Goal: Task Accomplishment & Management: Complete application form

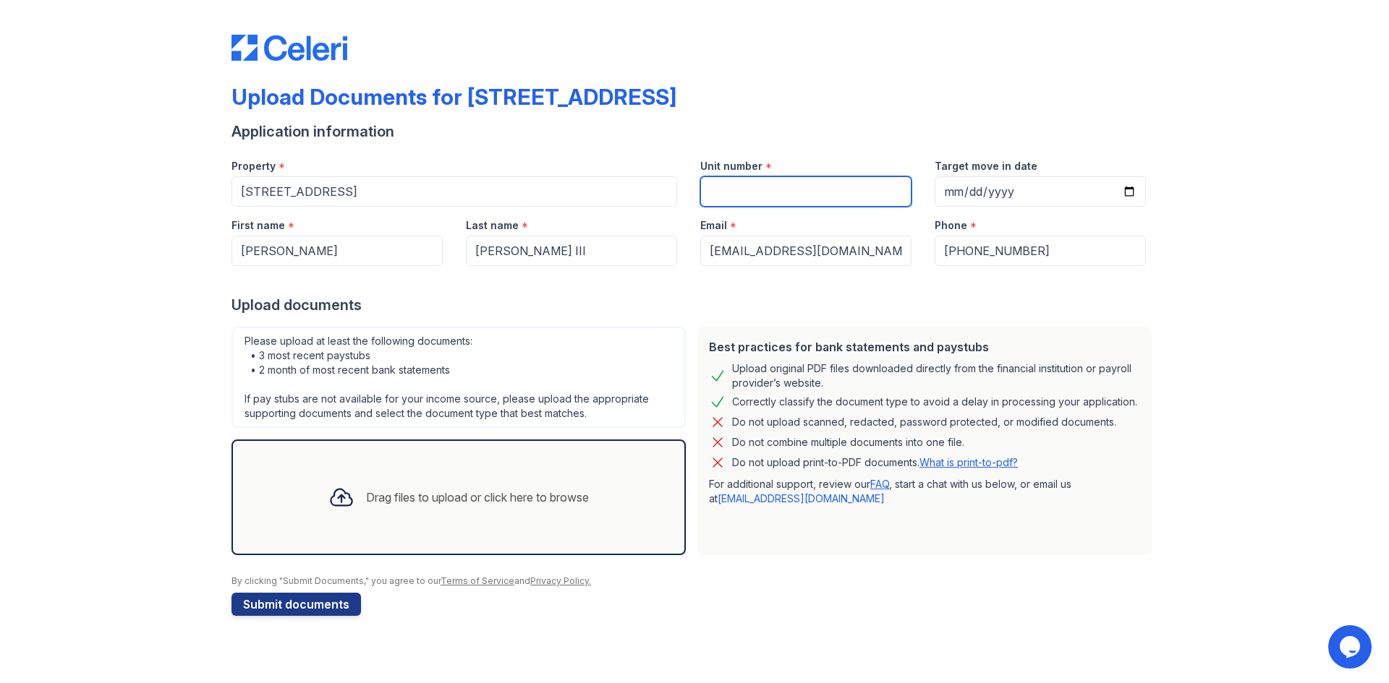
click at [823, 198] on input "Unit number" at bounding box center [805, 191] width 211 height 30
type input "0E"
click at [394, 497] on div "Drag files to upload or click here to browse" at bounding box center [477, 497] width 223 height 17
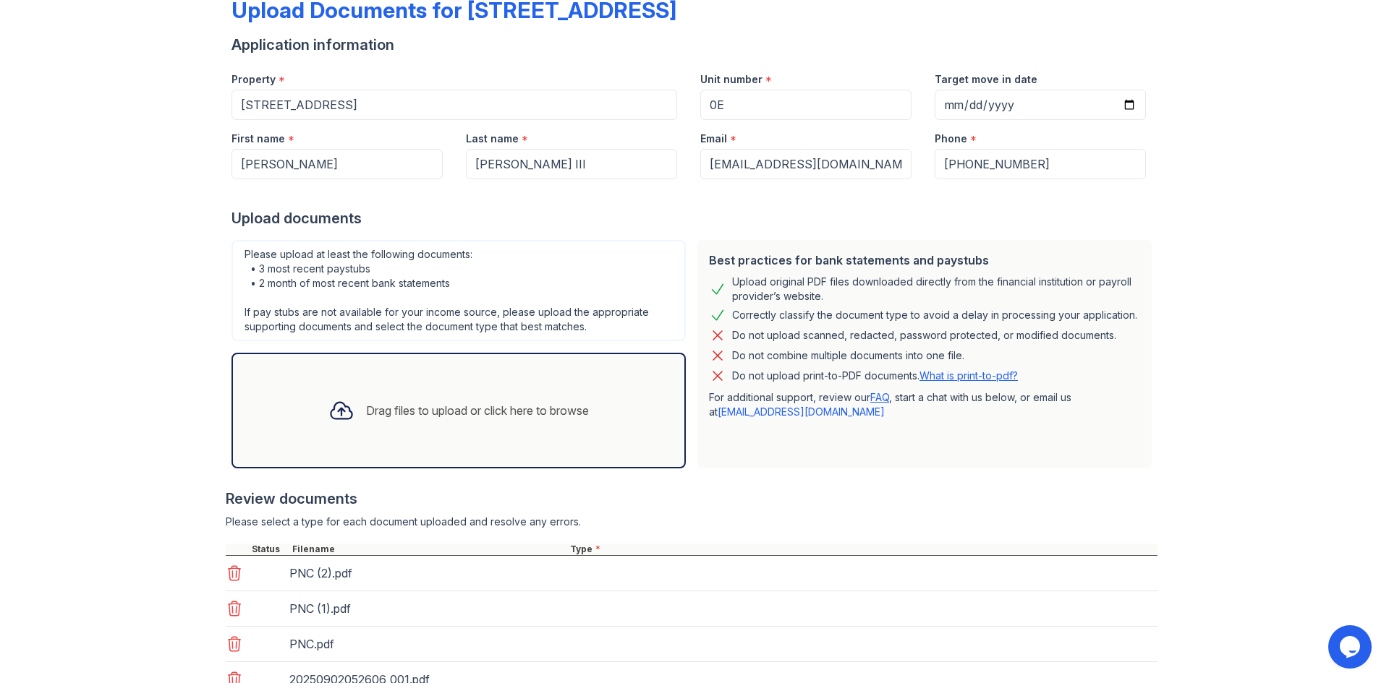
scroll to position [200, 0]
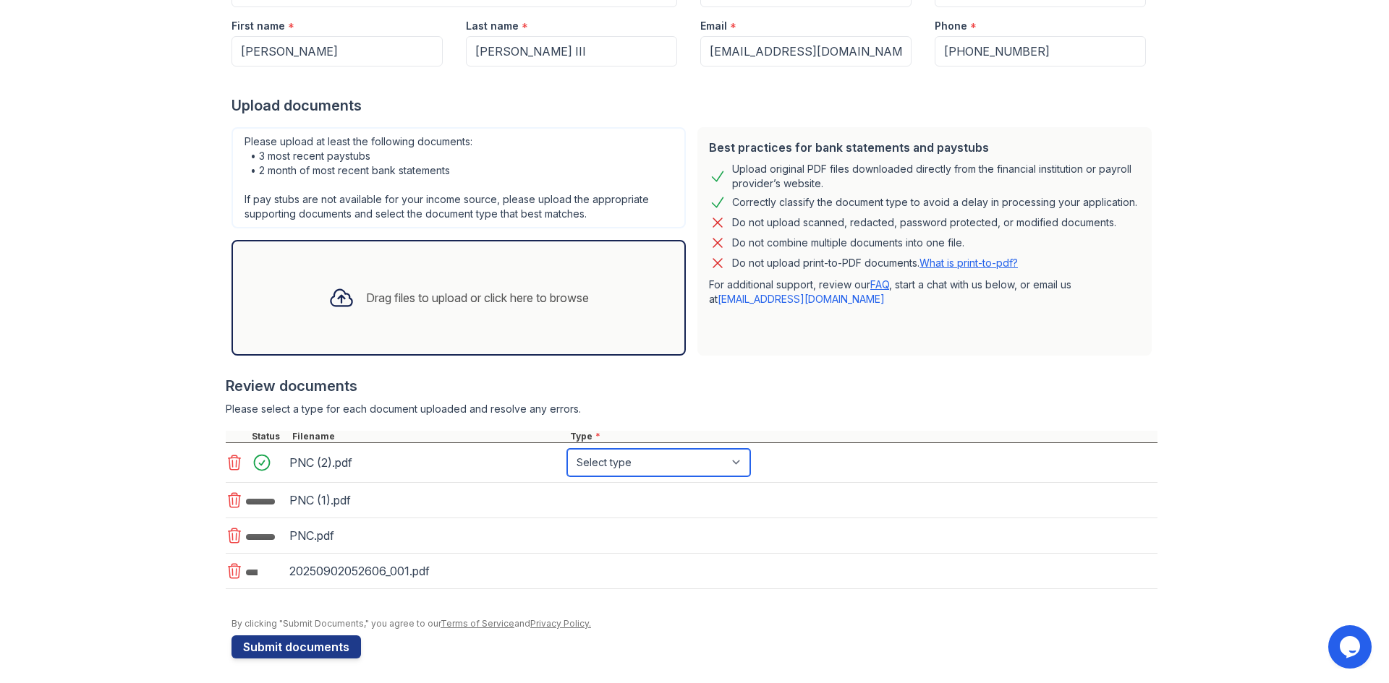
click at [701, 470] on select "Select type Paystub Bank Statement Offer Letter Tax Documents Benefit Award Let…" at bounding box center [658, 462] width 183 height 27
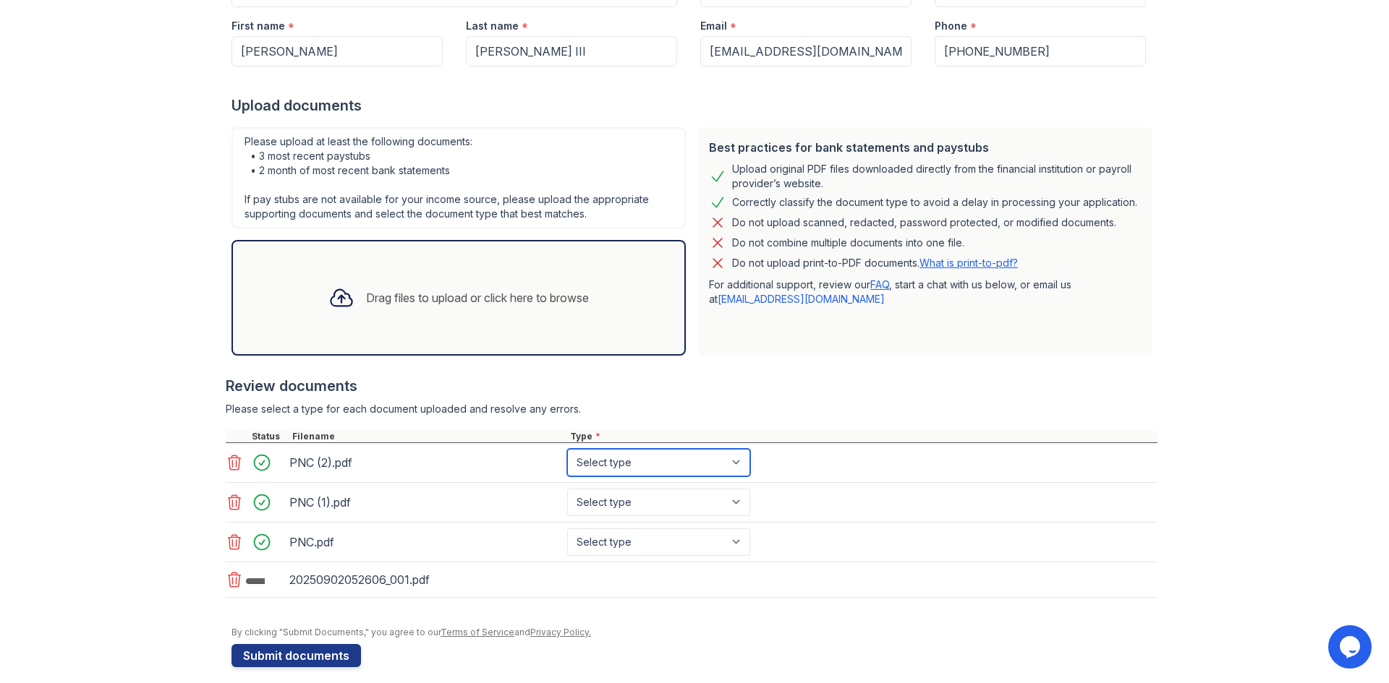
select select "bank_statement"
click at [567, 449] on select "Select type Paystub Bank Statement Offer Letter Tax Documents Benefit Award Let…" at bounding box center [658, 462] width 183 height 27
click at [699, 502] on select "Select type Paystub Bank Statement Offer Letter Tax Documents Benefit Award Let…" at bounding box center [658, 502] width 183 height 27
select select "bank_statement"
click at [567, 489] on select "Select type Paystub Bank Statement Offer Letter Tax Documents Benefit Award Let…" at bounding box center [658, 502] width 183 height 27
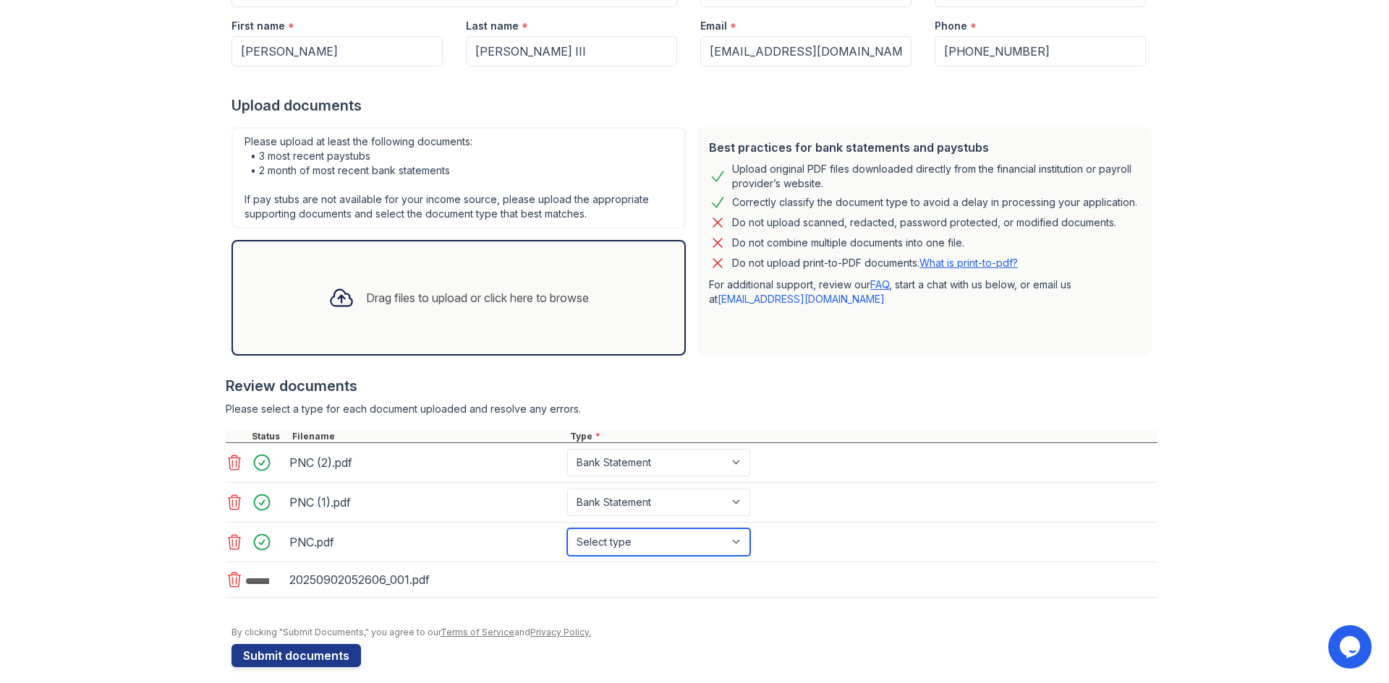
click at [700, 536] on select "Select type Paystub Bank Statement Offer Letter Tax Documents Benefit Award Let…" at bounding box center [658, 542] width 183 height 27
select select "bank_statement"
click at [567, 529] on select "Select type Paystub Bank Statement Offer Letter Tax Documents Benefit Award Let…" at bounding box center [658, 542] width 183 height 27
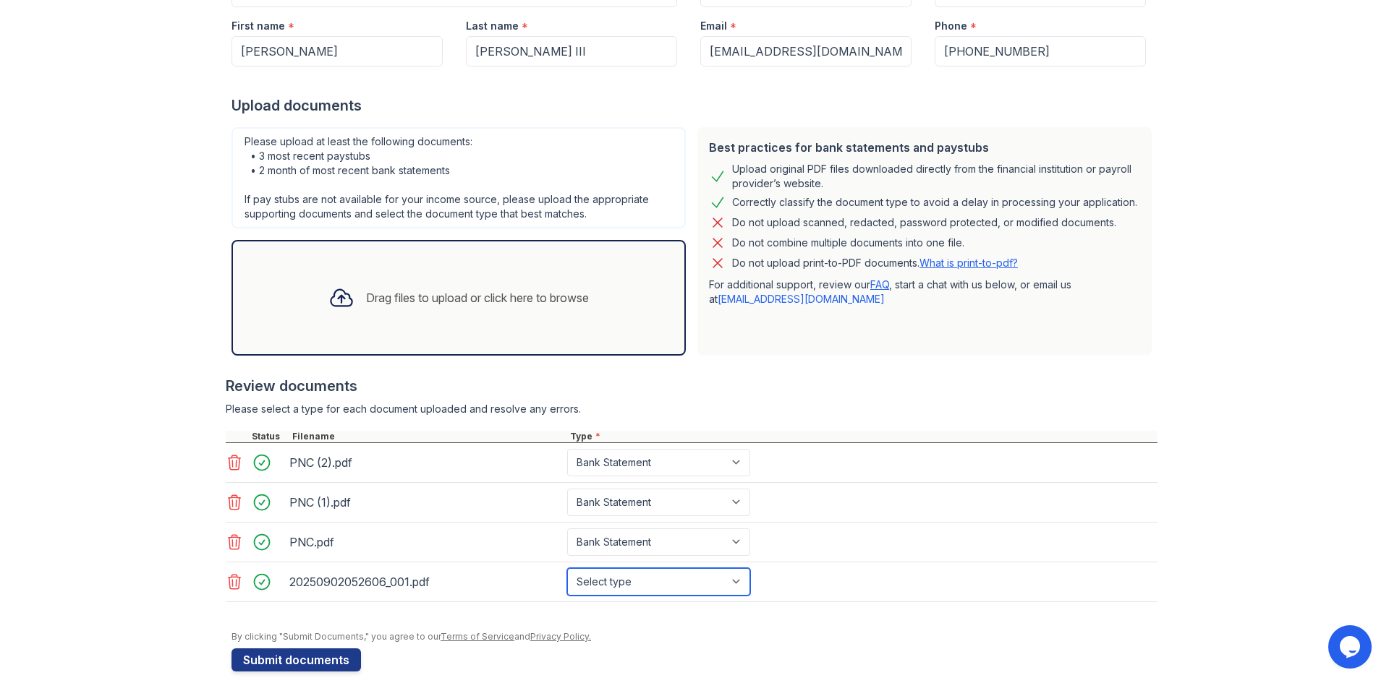
click at [587, 583] on select "Select type Paystub Bank Statement Offer Letter Tax Documents Benefit Award Let…" at bounding box center [658, 581] width 183 height 27
select select "paystub"
click at [567, 568] on select "Select type Paystub Bank Statement Offer Letter Tax Documents Benefit Award Let…" at bounding box center [658, 581] width 183 height 27
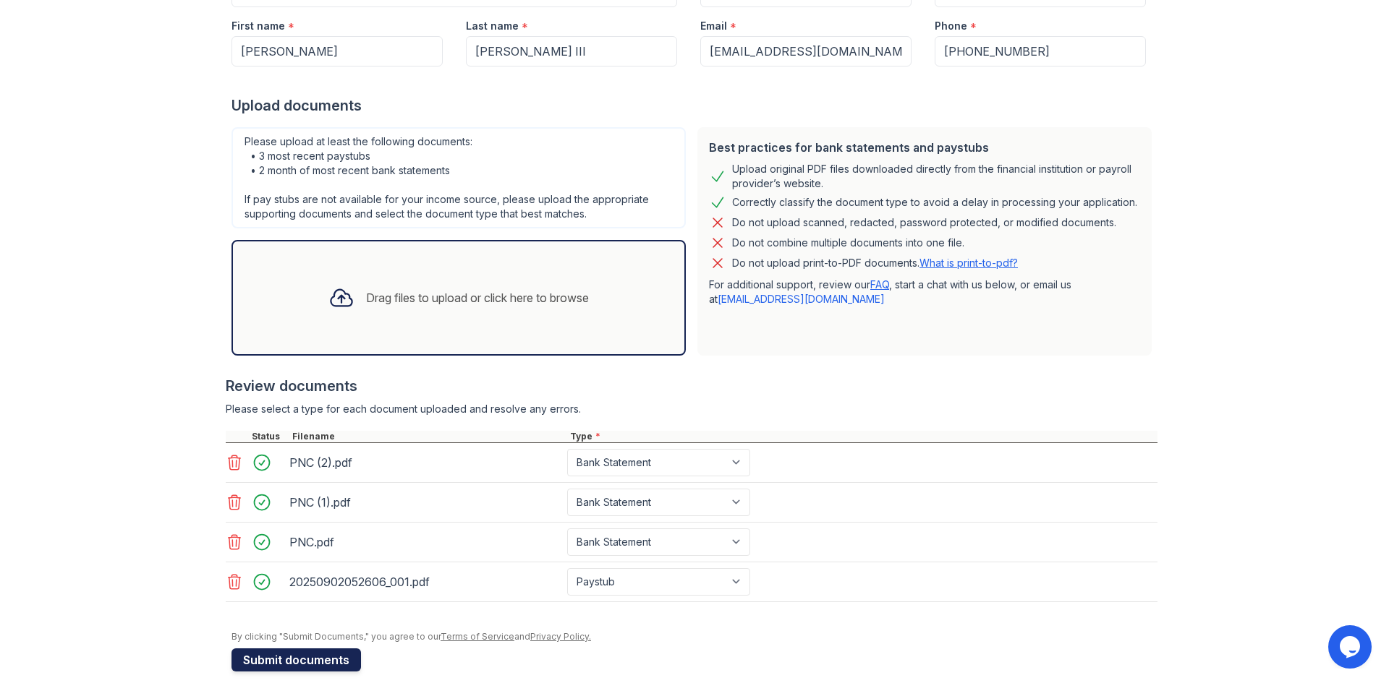
click at [325, 663] on button "Submit documents" at bounding box center [295, 660] width 129 height 23
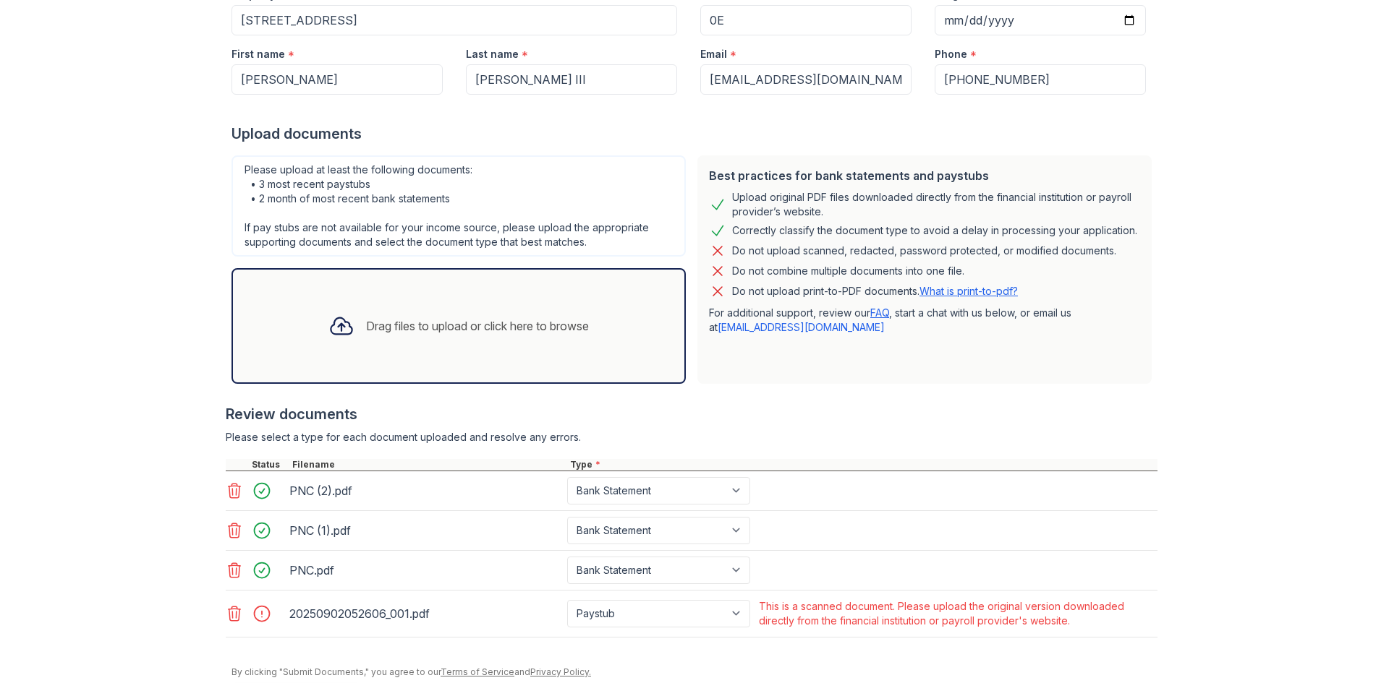
scroll to position [265, 0]
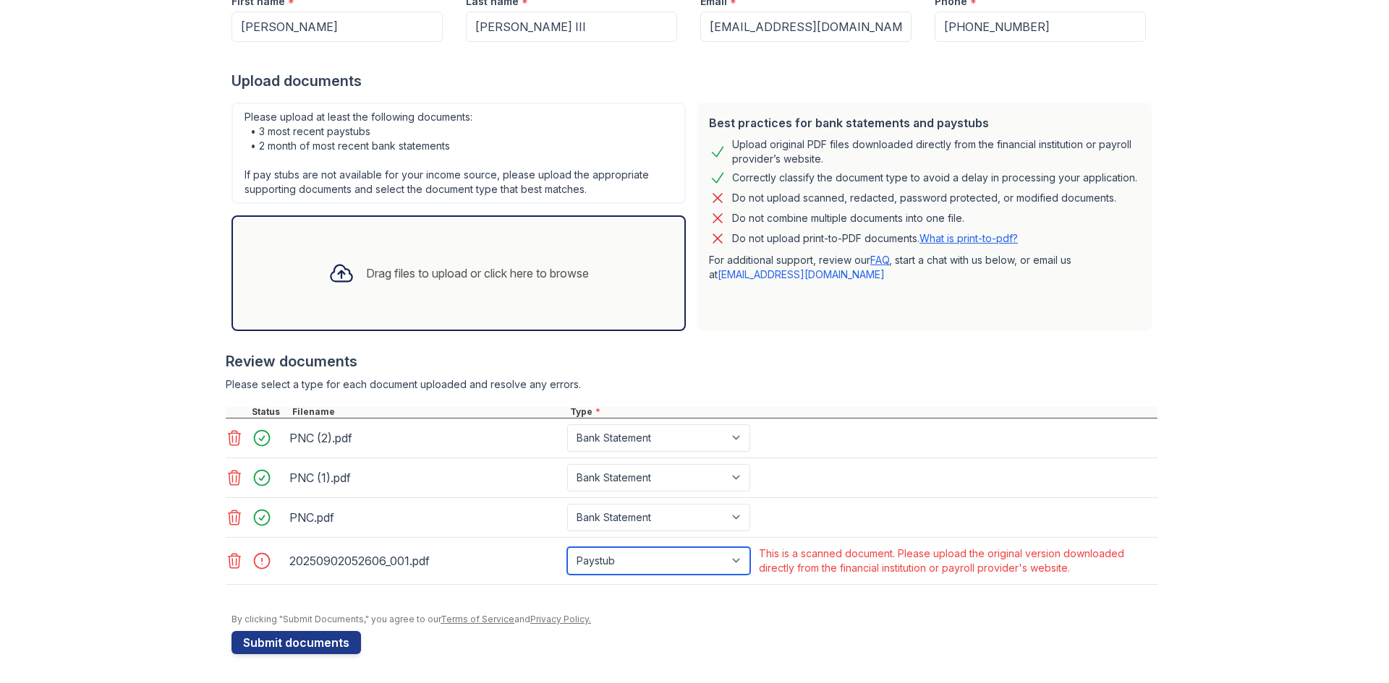
click at [655, 559] on select "Paystub Bank Statement Offer Letter Tax Documents Benefit Award Letter Investme…" at bounding box center [658, 561] width 183 height 27
click at [231, 566] on icon at bounding box center [235, 561] width 12 height 14
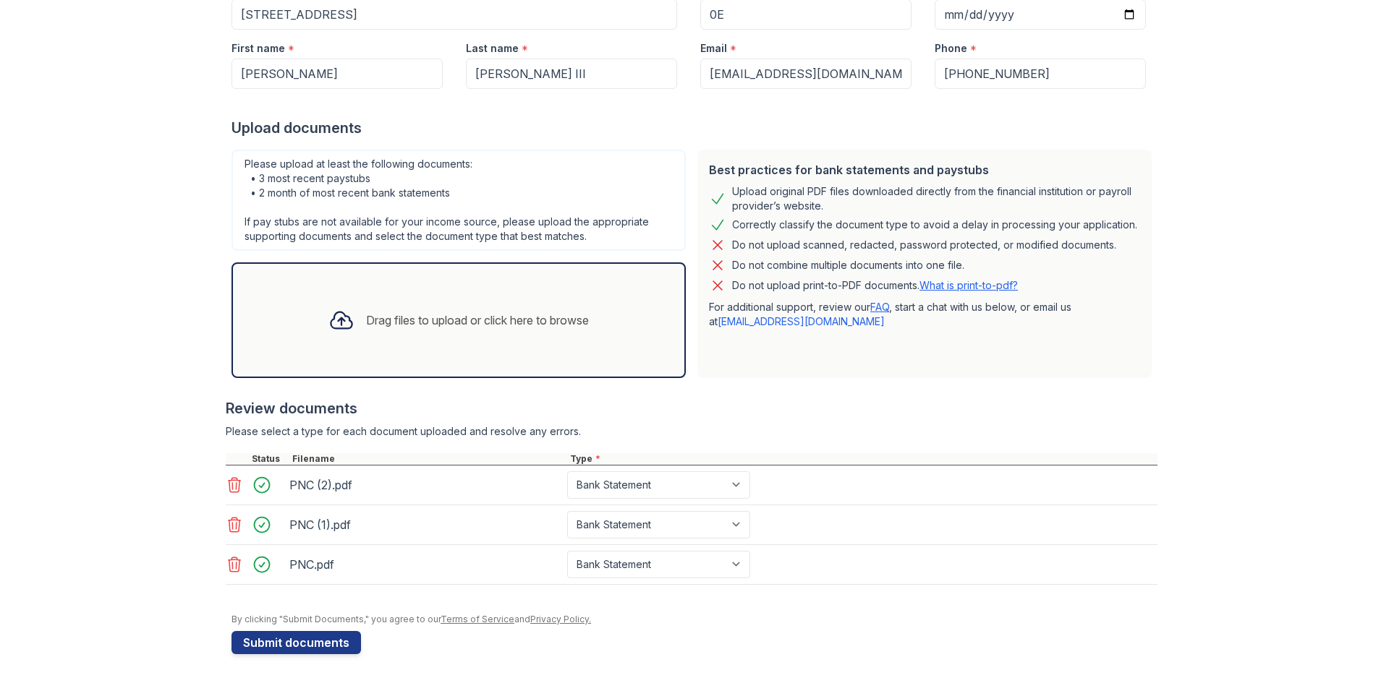
click at [403, 316] on div "Drag files to upload or click here to browse" at bounding box center [477, 320] width 223 height 17
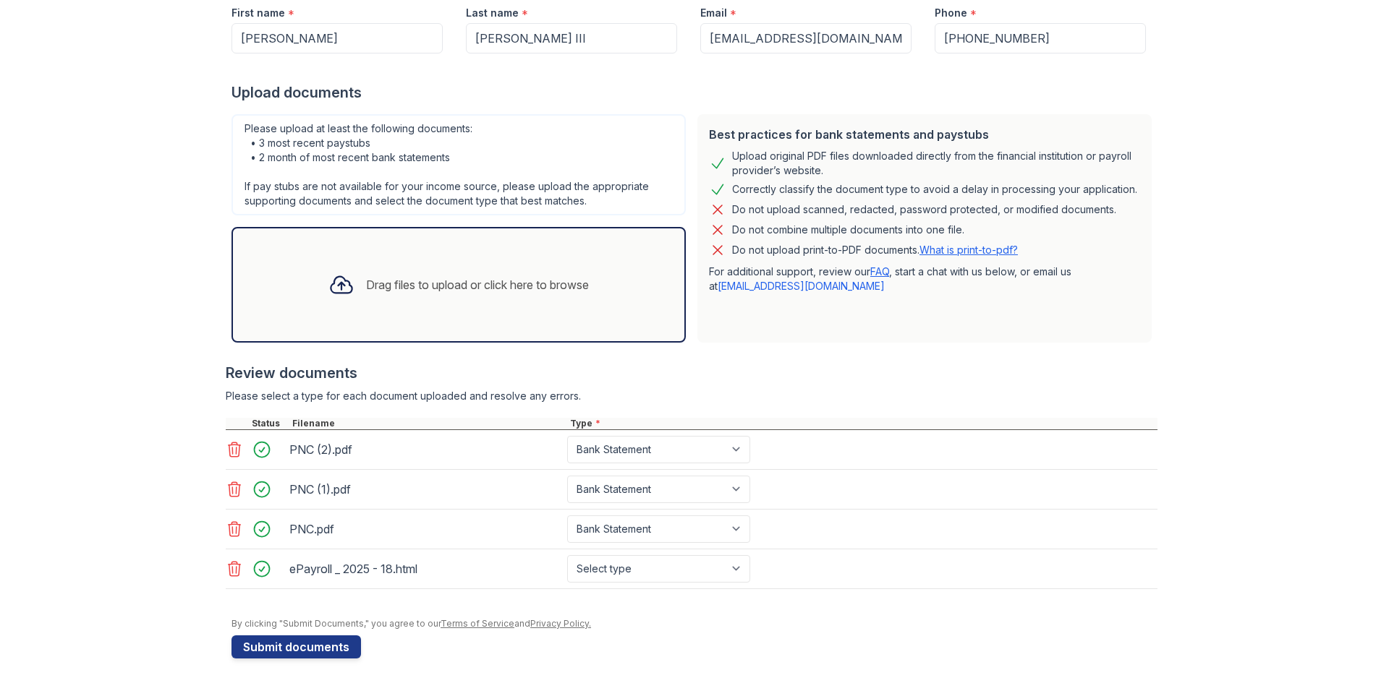
scroll to position [257, 0]
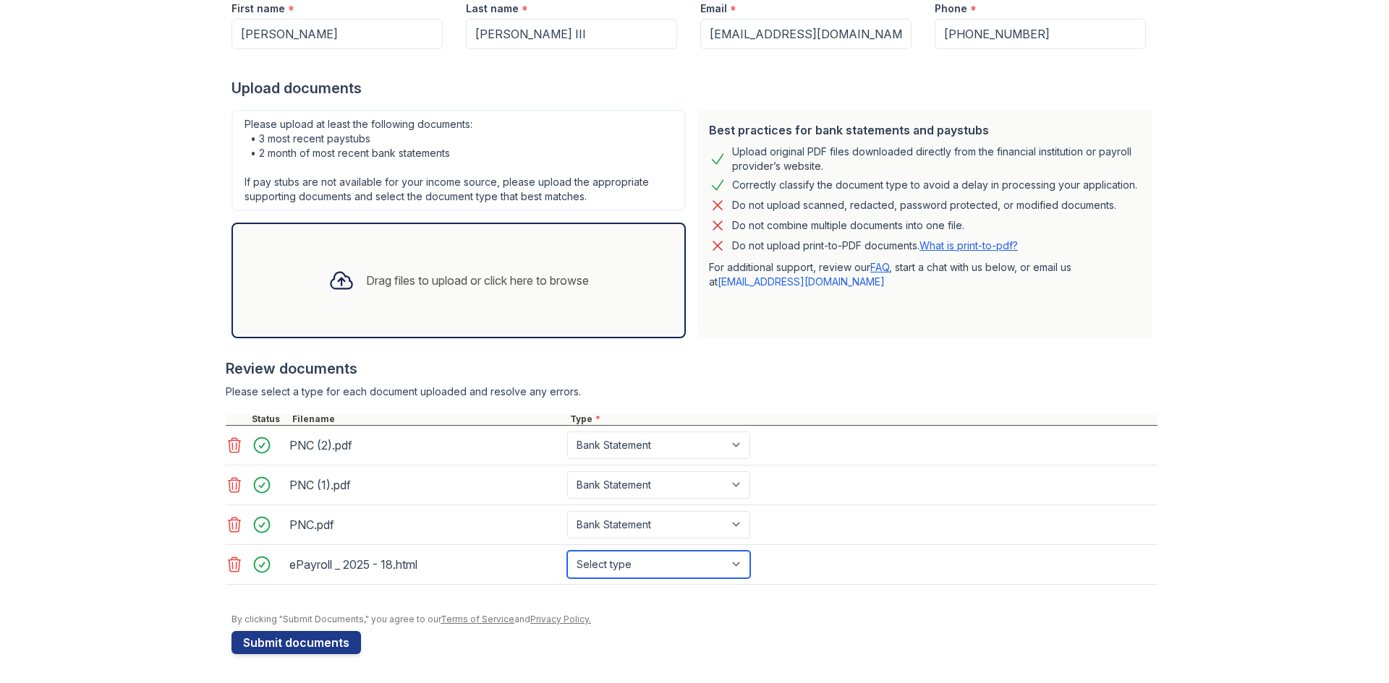
click at [647, 563] on select "Select type Paystub Bank Statement Offer Letter Tax Documents Benefit Award Let…" at bounding box center [658, 564] width 183 height 27
select select "paystub"
click at [567, 551] on select "Select type Paystub Bank Statement Offer Letter Tax Documents Benefit Award Let…" at bounding box center [658, 564] width 183 height 27
click at [382, 311] on div "Drag files to upload or click here to browse" at bounding box center [458, 281] width 454 height 116
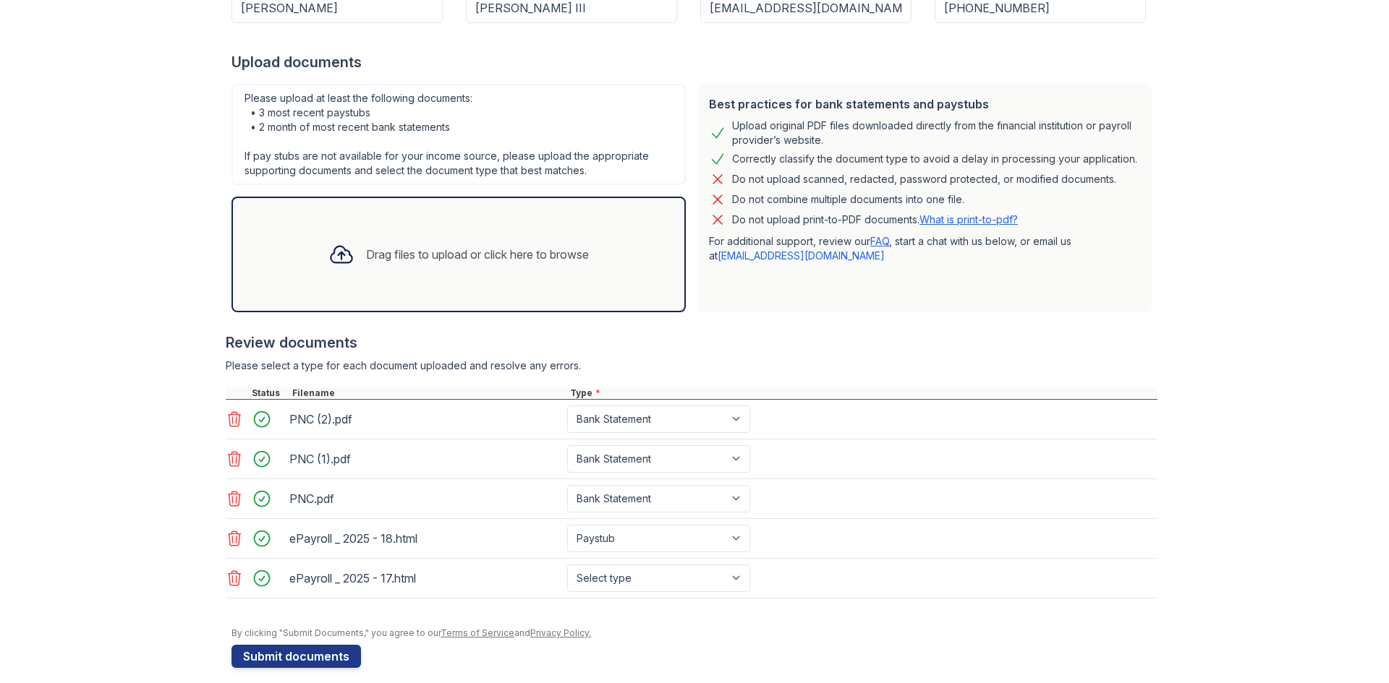
scroll to position [297, 0]
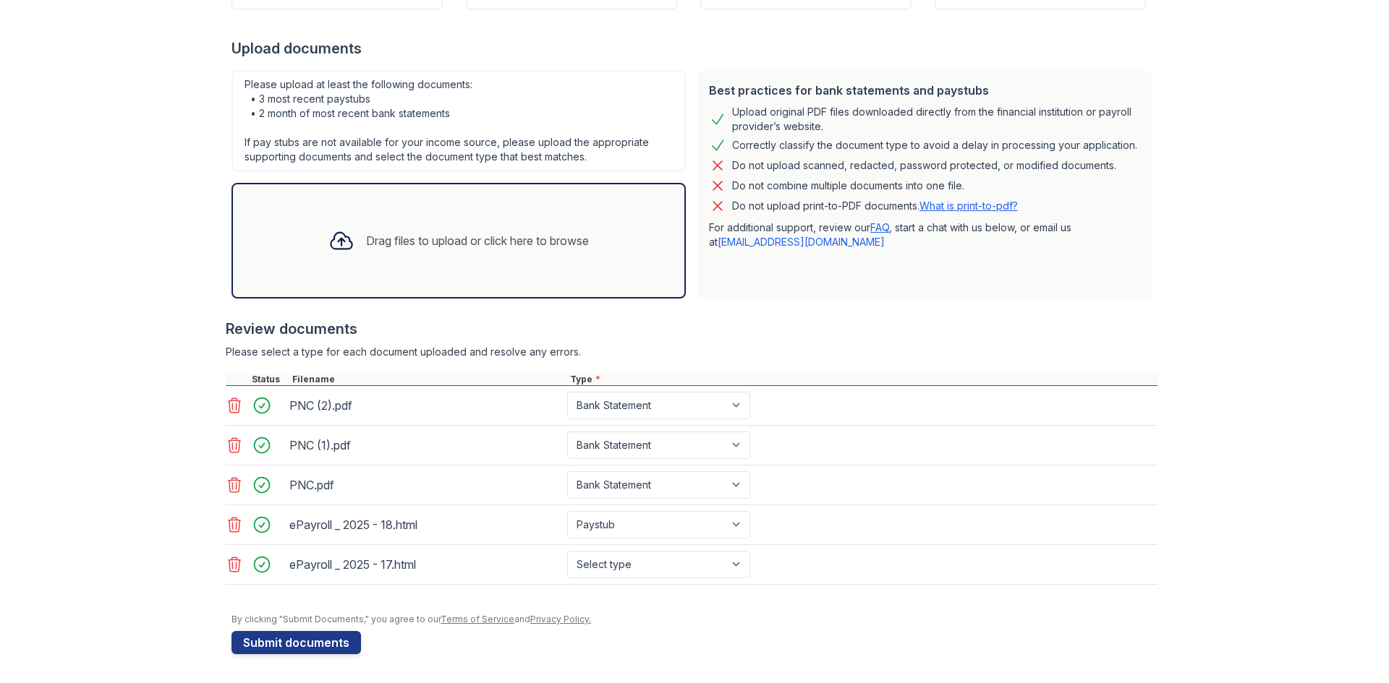
click at [655, 579] on div "ePayroll _ 2025 - 17.html Select type Paystub Bank Statement Offer Letter Tax D…" at bounding box center [692, 565] width 932 height 40
click at [656, 566] on select "Select type Paystub Bank Statement Offer Letter Tax Documents Benefit Award Let…" at bounding box center [658, 564] width 183 height 27
select select "paystub"
click at [567, 551] on select "Select type Paystub Bank Statement Offer Letter Tax Documents Benefit Award Let…" at bounding box center [658, 564] width 183 height 27
click at [396, 244] on div "Drag files to upload or click here to browse" at bounding box center [477, 240] width 223 height 17
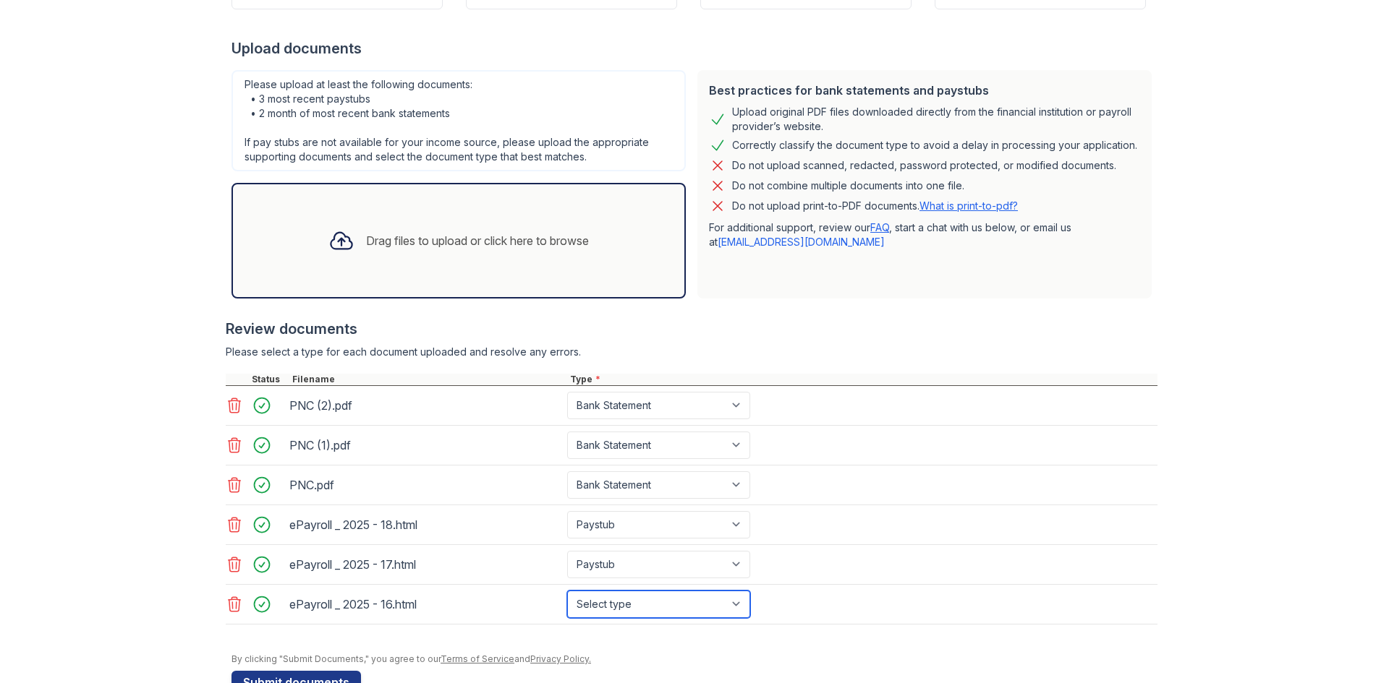
click at [686, 607] on select "Select type Paystub Bank Statement Offer Letter Tax Documents Benefit Award Let…" at bounding box center [658, 604] width 183 height 27
select select "paystub"
click at [567, 591] on select "Select type Paystub Bank Statement Offer Letter Tax Documents Benefit Award Let…" at bounding box center [658, 604] width 183 height 27
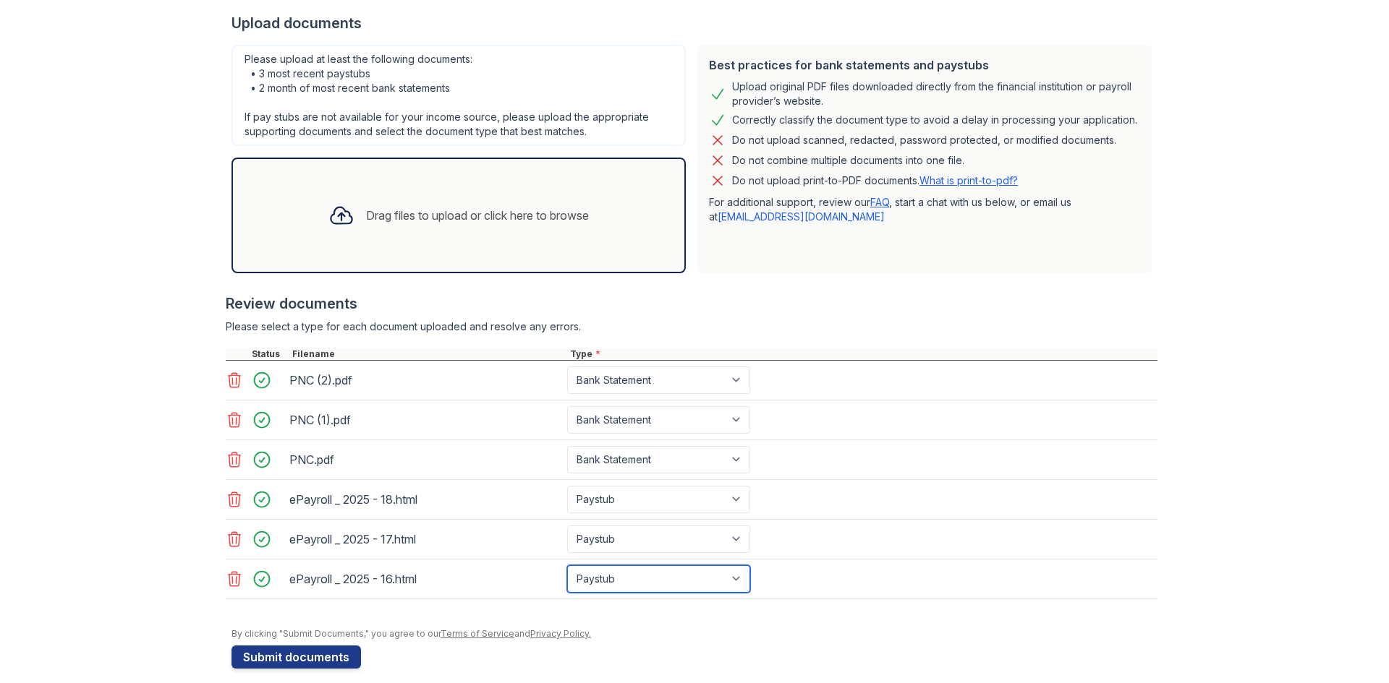
scroll to position [337, 0]
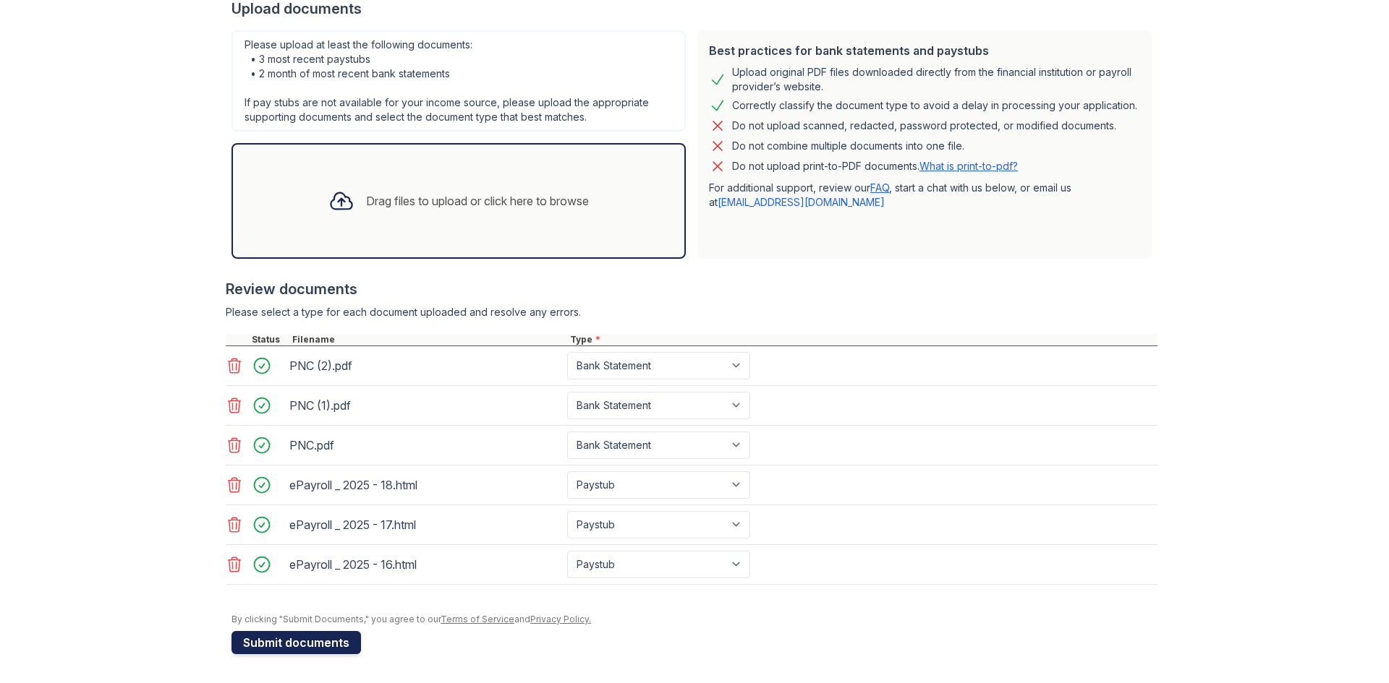
click at [334, 646] on button "Submit documents" at bounding box center [295, 642] width 129 height 23
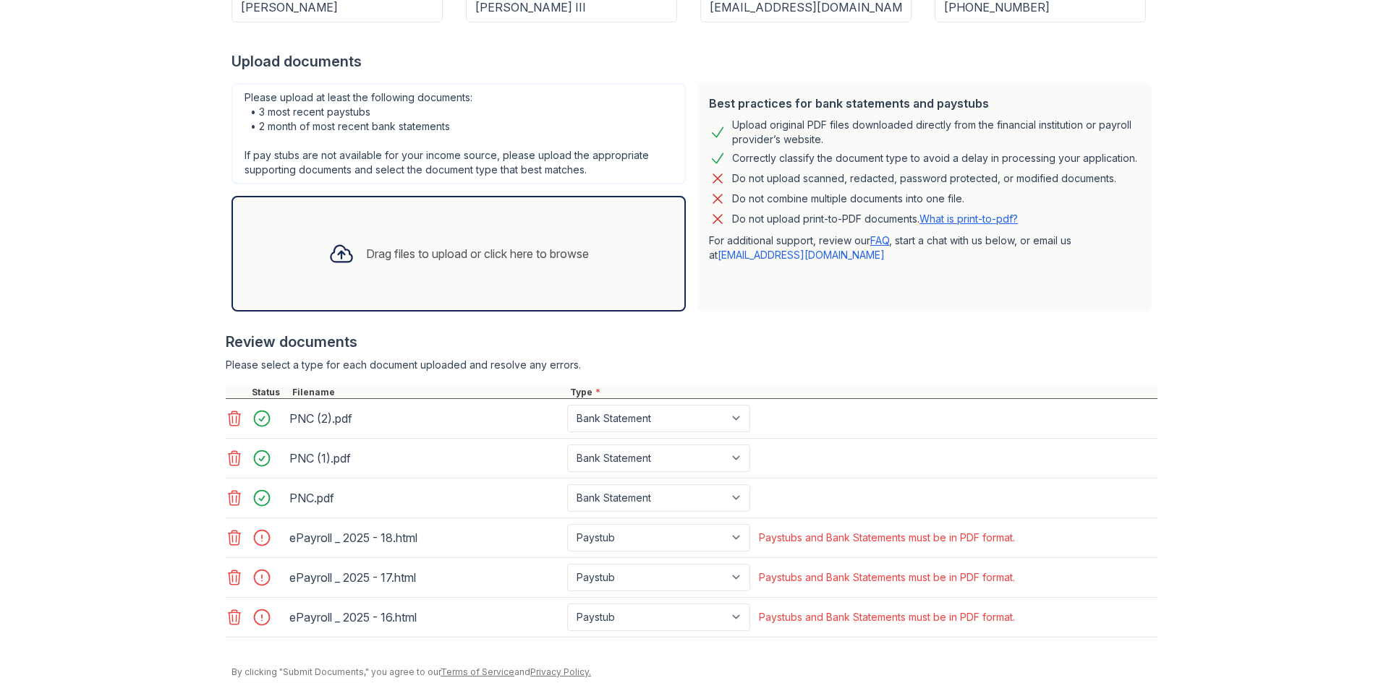
scroll to position [289, 0]
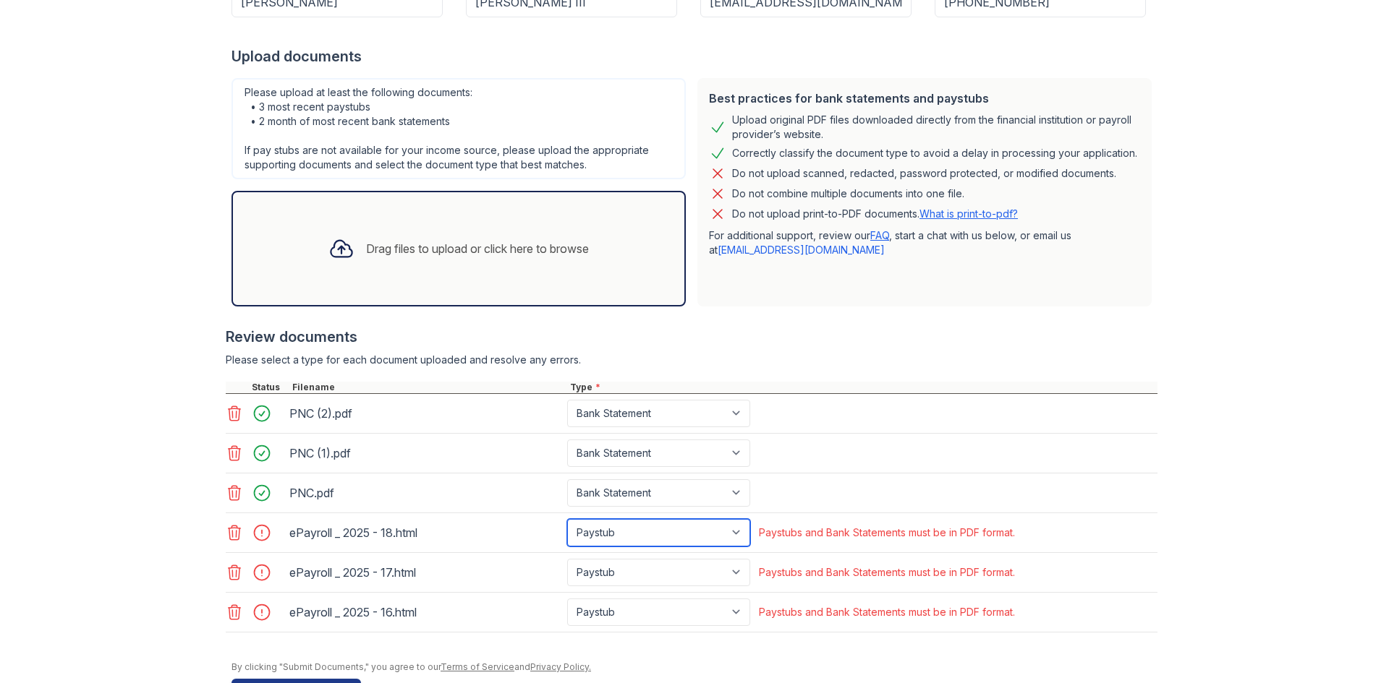
click at [705, 527] on select "Paystub Bank Statement Offer Letter Tax Documents Benefit Award Letter Investme…" at bounding box center [658, 532] width 183 height 27
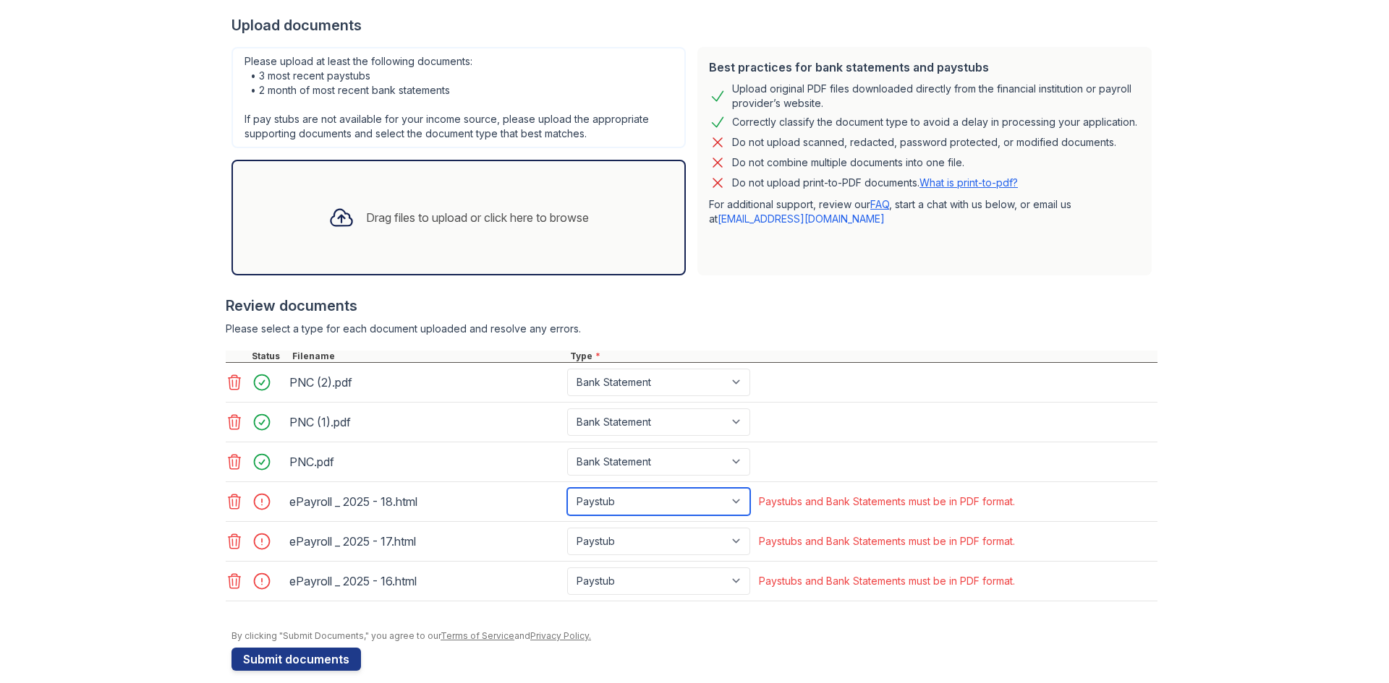
scroll to position [337, 0]
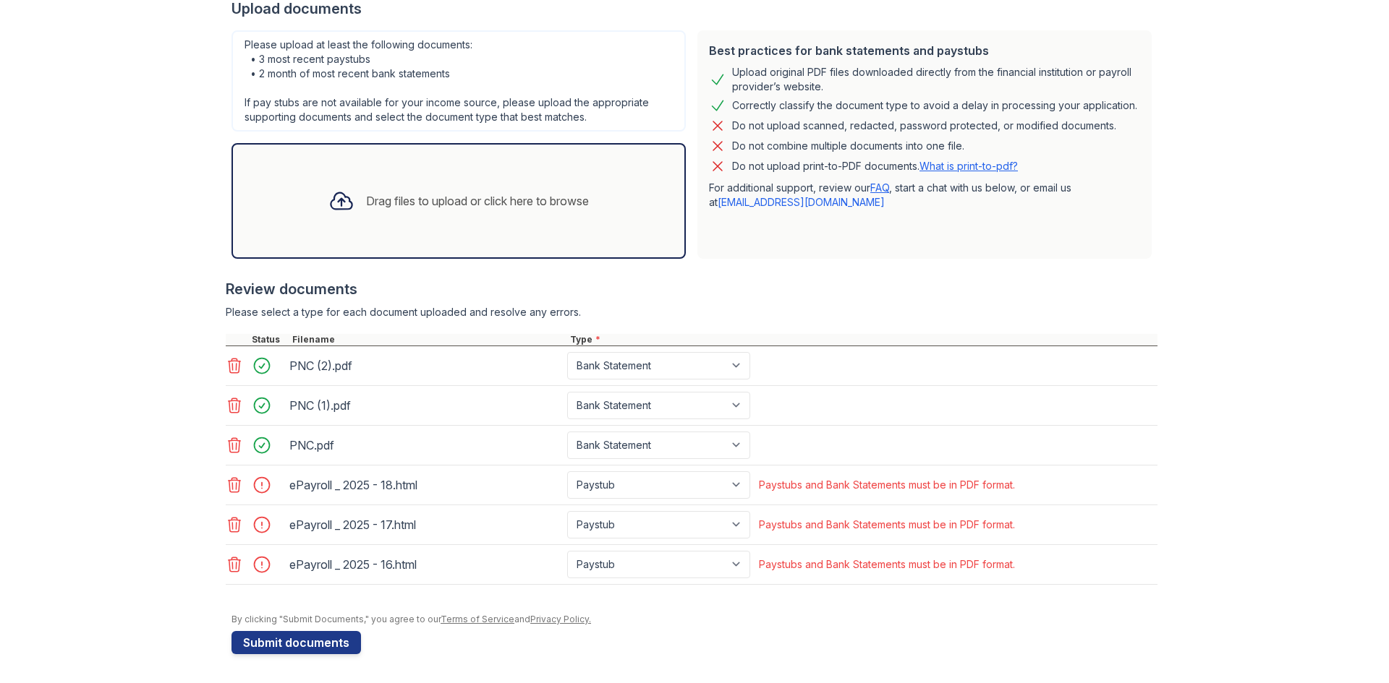
click at [1097, 440] on div "PNC.pdf Paystub Bank Statement Offer Letter Tax Documents Benefit Award Letter …" at bounding box center [692, 446] width 932 height 40
click at [226, 489] on icon at bounding box center [234, 485] width 17 height 17
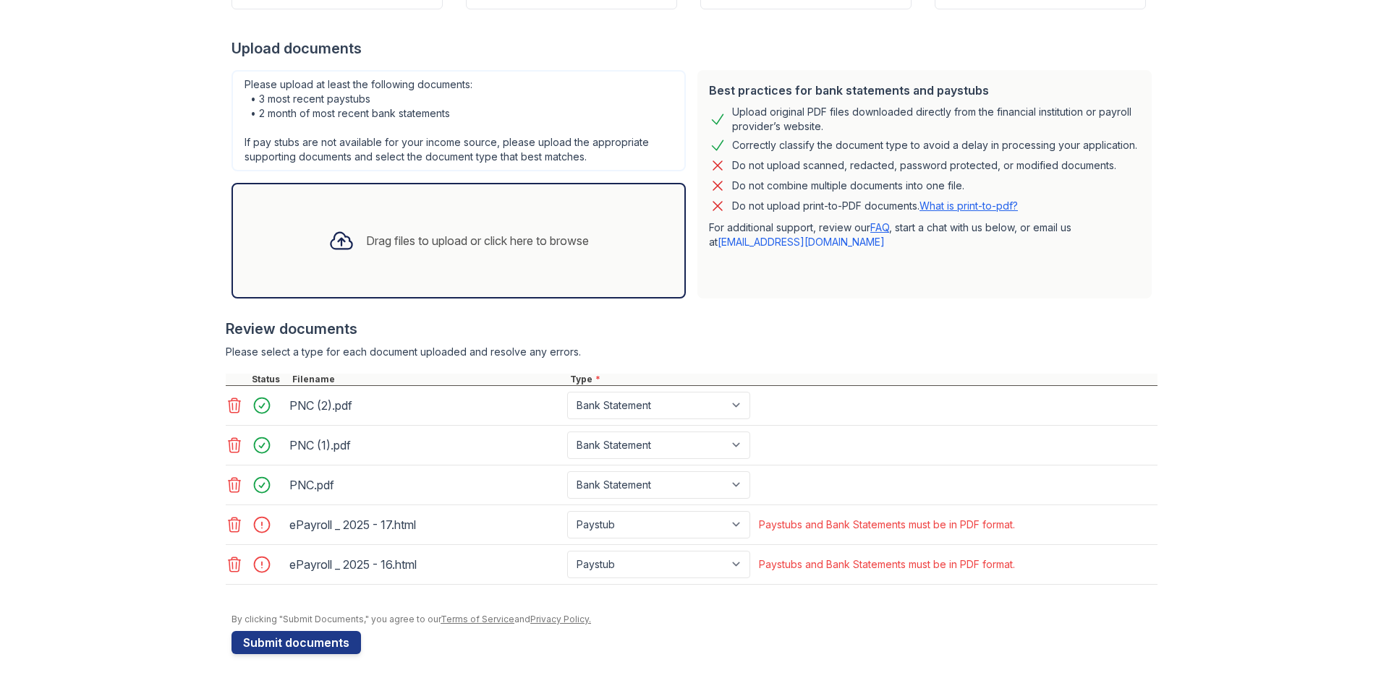
click at [227, 530] on icon at bounding box center [234, 524] width 17 height 17
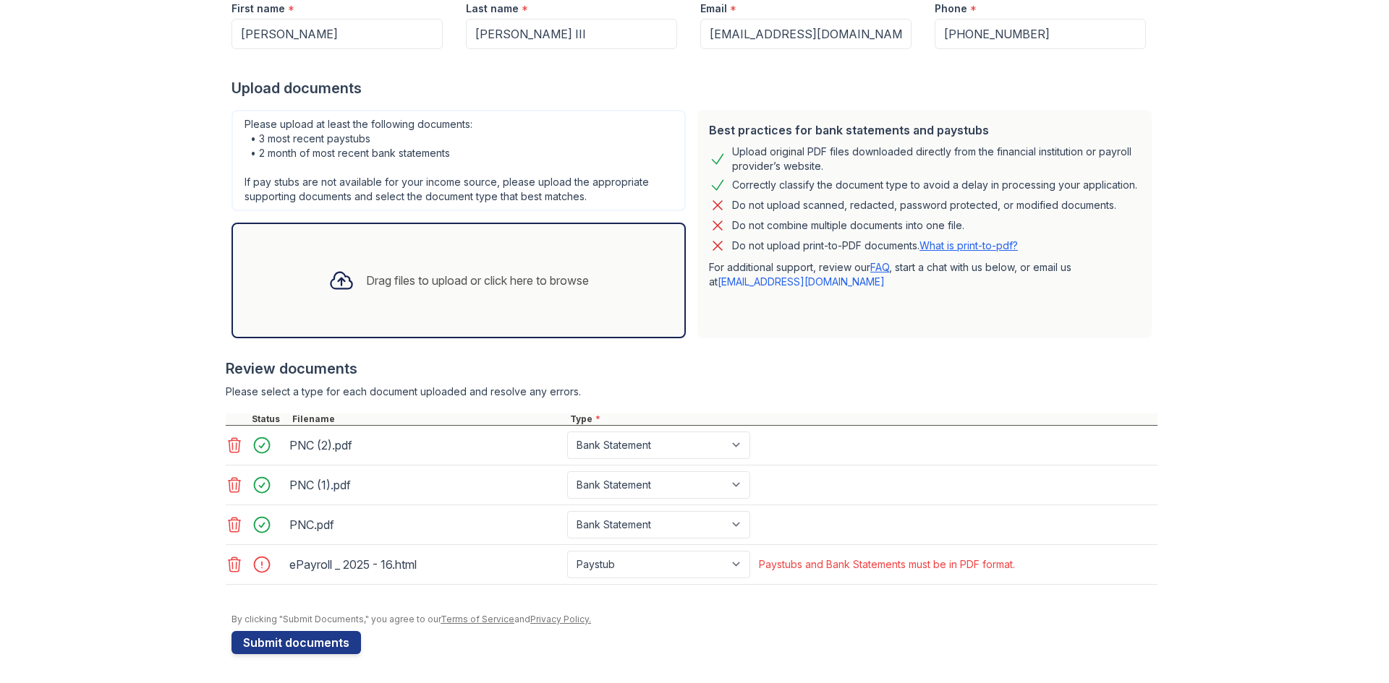
click at [230, 572] on icon at bounding box center [235, 565] width 12 height 14
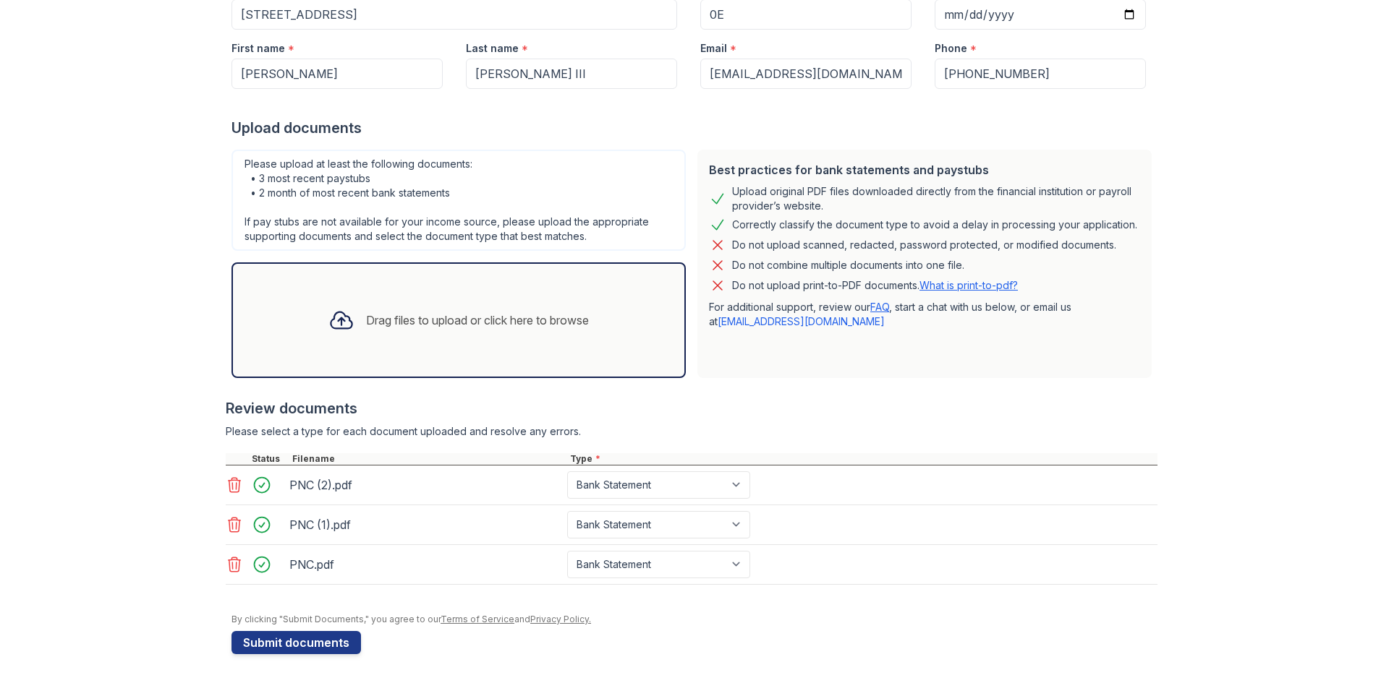
scroll to position [218, 0]
click at [385, 314] on div "Drag files to upload or click here to browse" at bounding box center [477, 320] width 223 height 17
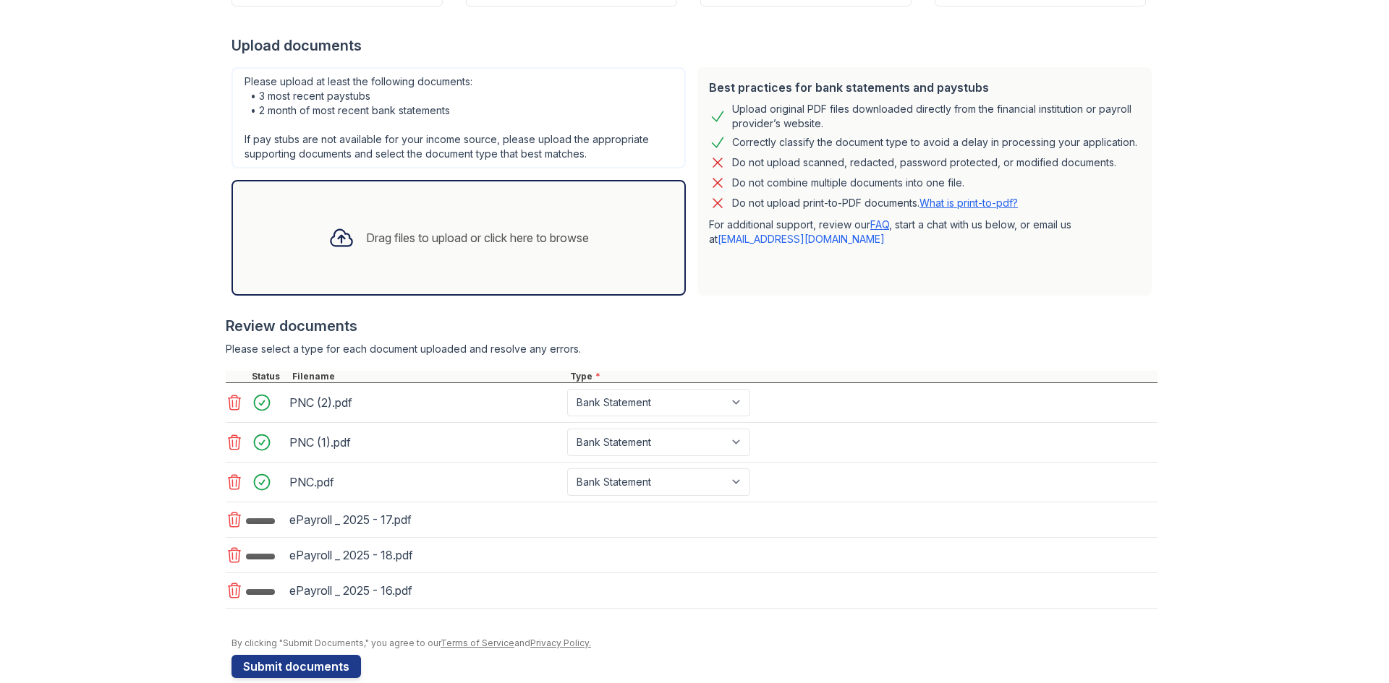
scroll to position [324, 0]
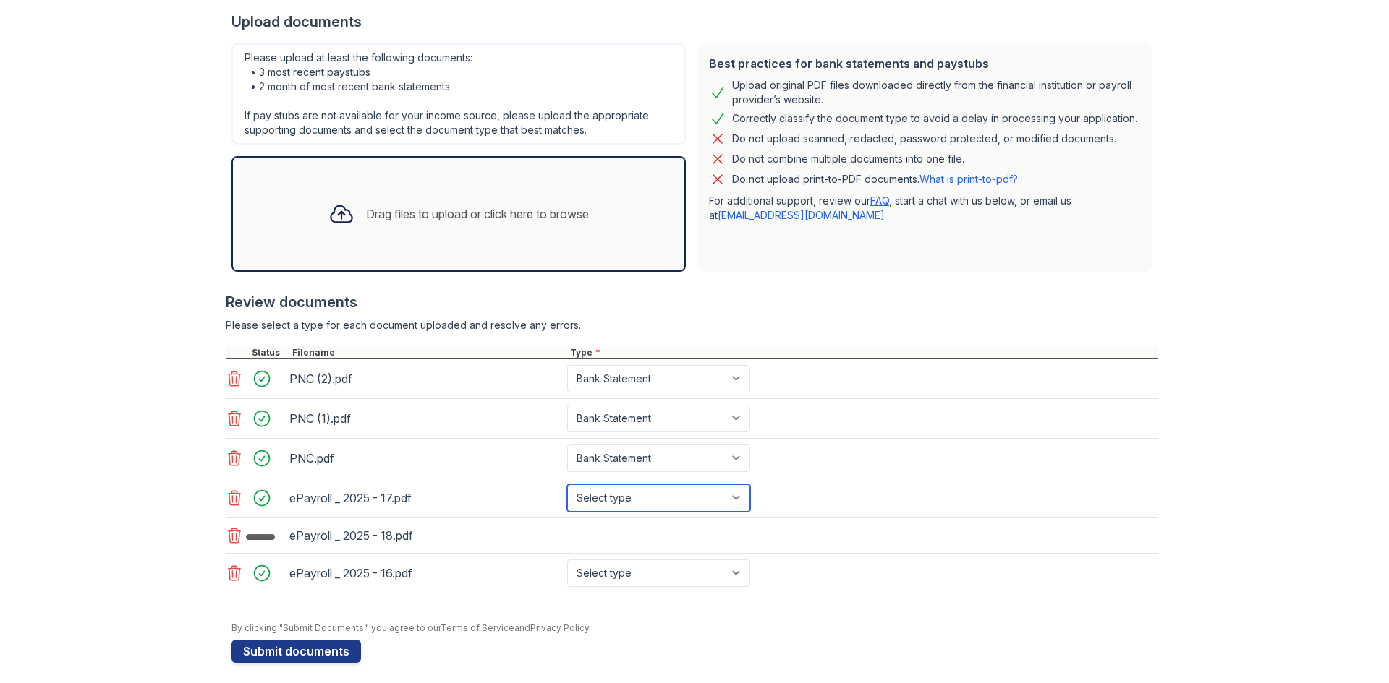
click at [670, 503] on select "Select type Paystub Bank Statement Offer Letter Tax Documents Benefit Award Let…" at bounding box center [658, 498] width 183 height 27
select select "paystub"
click at [567, 485] on select "Select type Paystub Bank Statement Offer Letter Tax Documents Benefit Award Let…" at bounding box center [658, 498] width 183 height 27
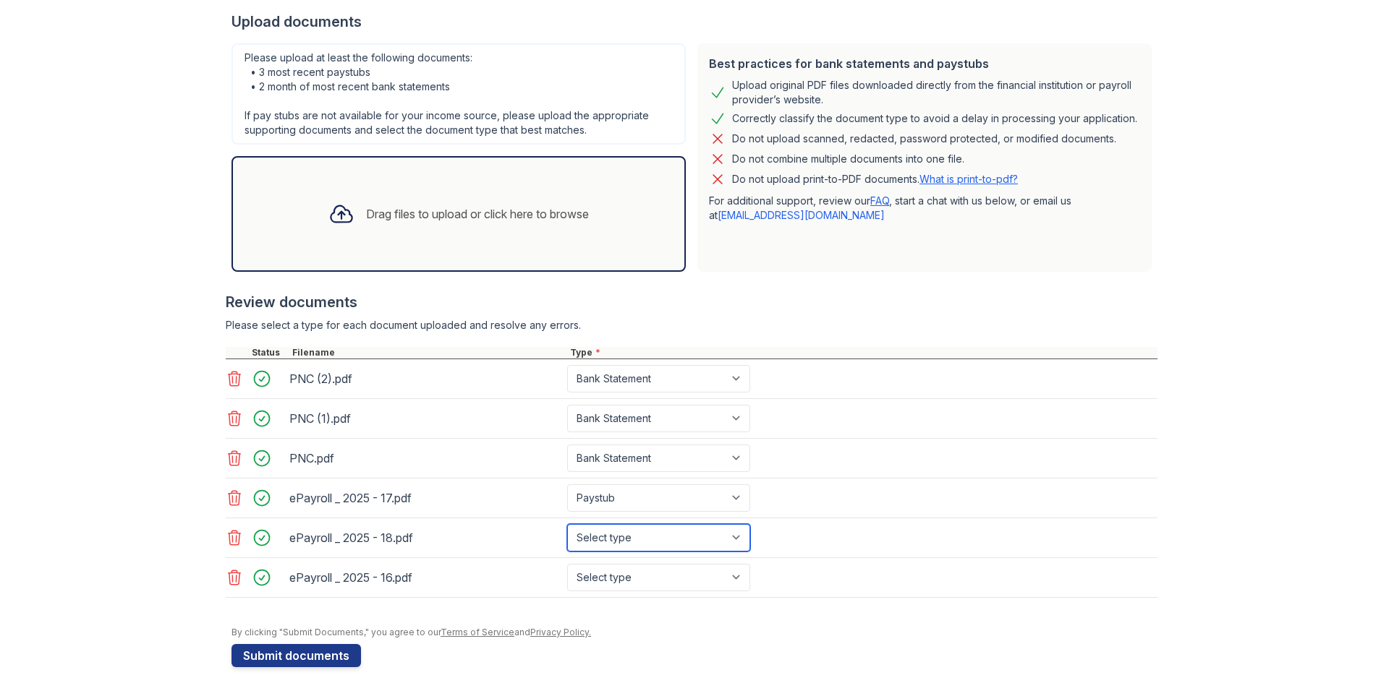
click at [663, 536] on select "Select type Paystub Bank Statement Offer Letter Tax Documents Benefit Award Let…" at bounding box center [658, 537] width 183 height 27
select select "paystub"
click at [567, 524] on select "Select type Paystub Bank Statement Offer Letter Tax Documents Benefit Award Let…" at bounding box center [658, 537] width 183 height 27
click at [715, 571] on select "Select type Paystub Bank Statement Offer Letter Tax Documents Benefit Award Let…" at bounding box center [658, 577] width 183 height 27
select select "paystub"
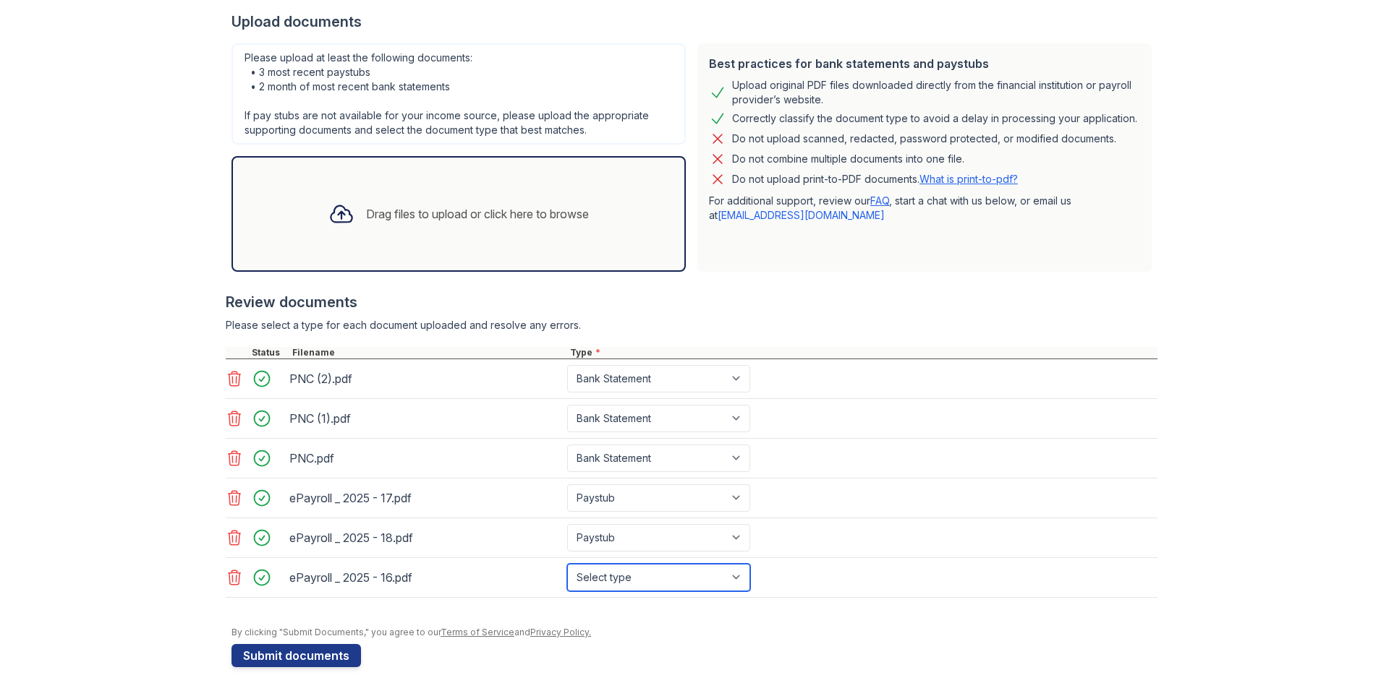
click at [567, 564] on select "Select type Paystub Bank Statement Offer Letter Tax Documents Benefit Award Let…" at bounding box center [658, 577] width 183 height 27
click at [331, 658] on button "Submit documents" at bounding box center [295, 655] width 129 height 23
